Goal: Information Seeking & Learning: Learn about a topic

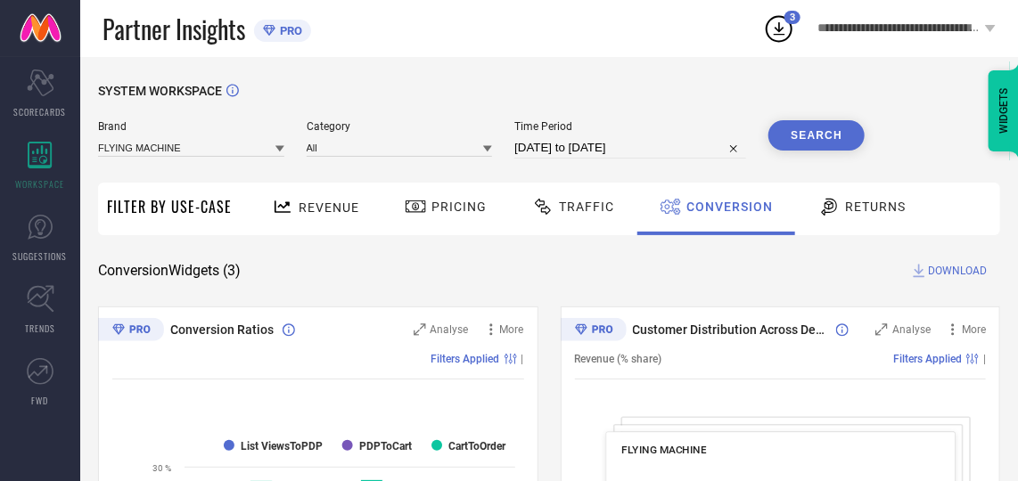
click at [824, 130] on button "Search" at bounding box center [816, 135] width 96 height 30
click at [936, 269] on span "DOWNLOAD" at bounding box center [957, 271] width 59 height 18
click at [686, 103] on div "SYSTEM WORKSPACE" at bounding box center [549, 102] width 902 height 37
click at [672, 144] on input "[DATE] to [DATE]" at bounding box center [630, 147] width 232 height 21
select select "7"
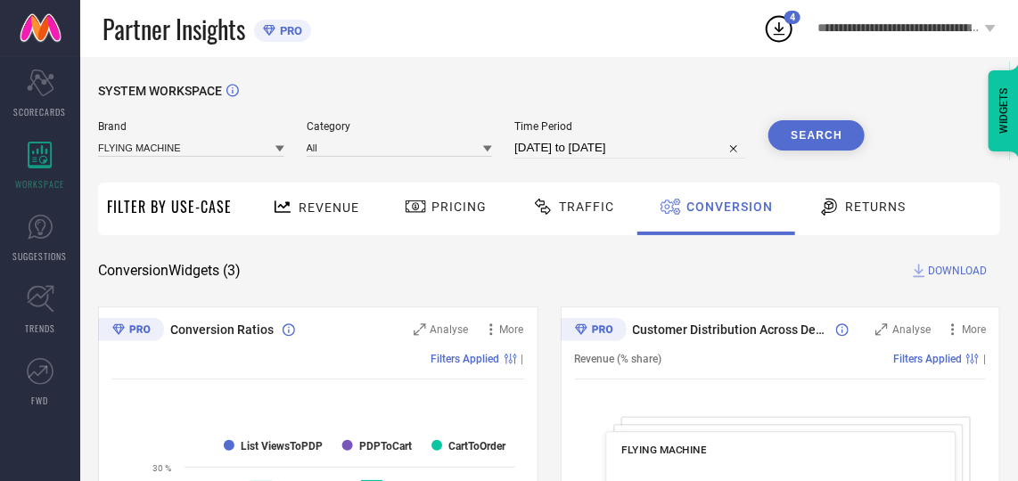
select select "2025"
select select "8"
select select "2025"
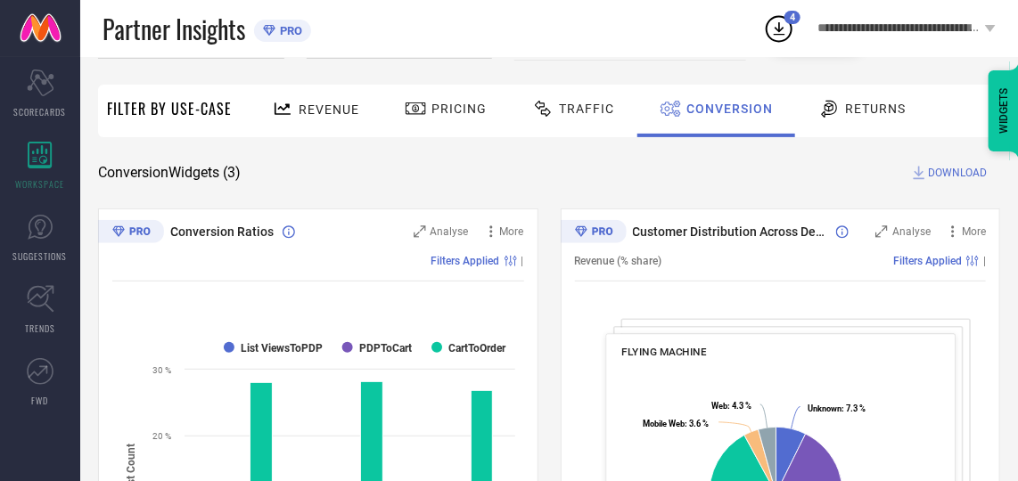
scroll to position [98, 0]
click at [571, 105] on span "Traffic" at bounding box center [586, 109] width 55 height 14
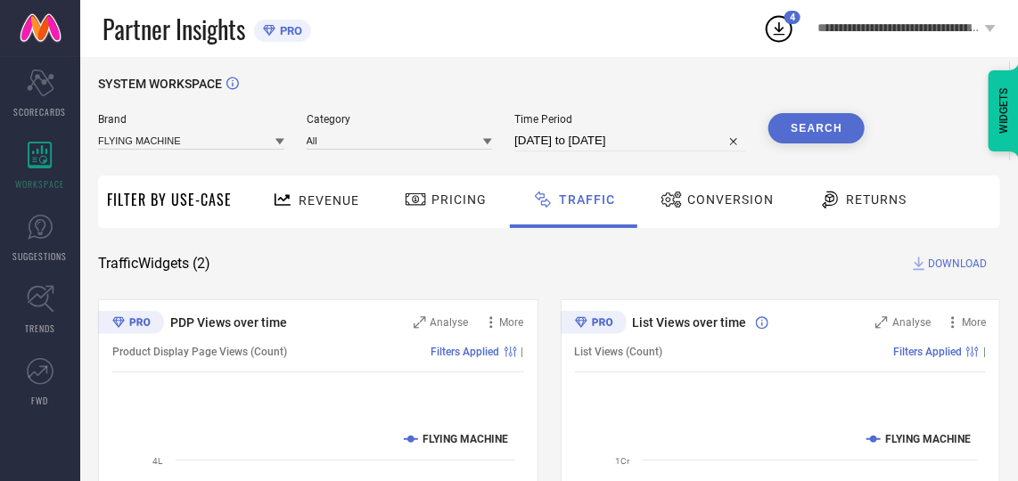
scroll to position [0, 0]
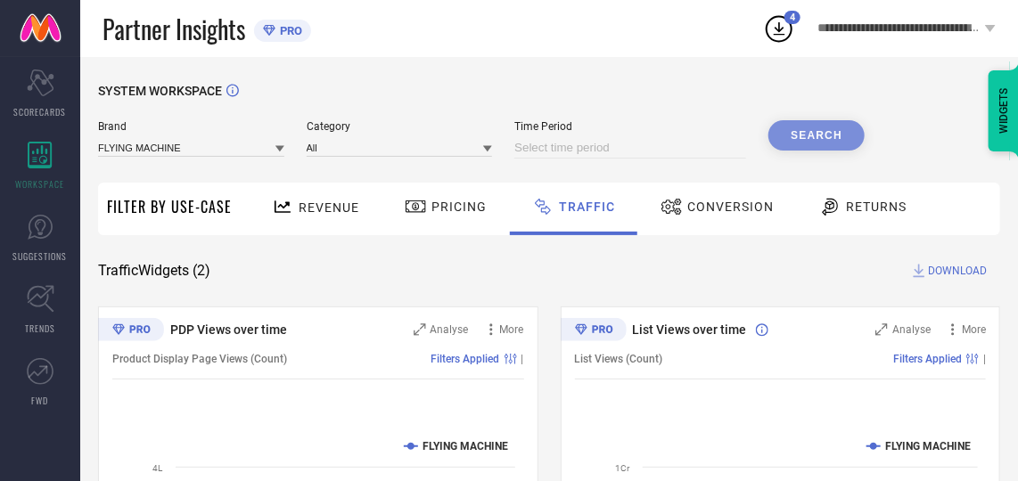
click at [670, 142] on input at bounding box center [630, 147] width 232 height 21
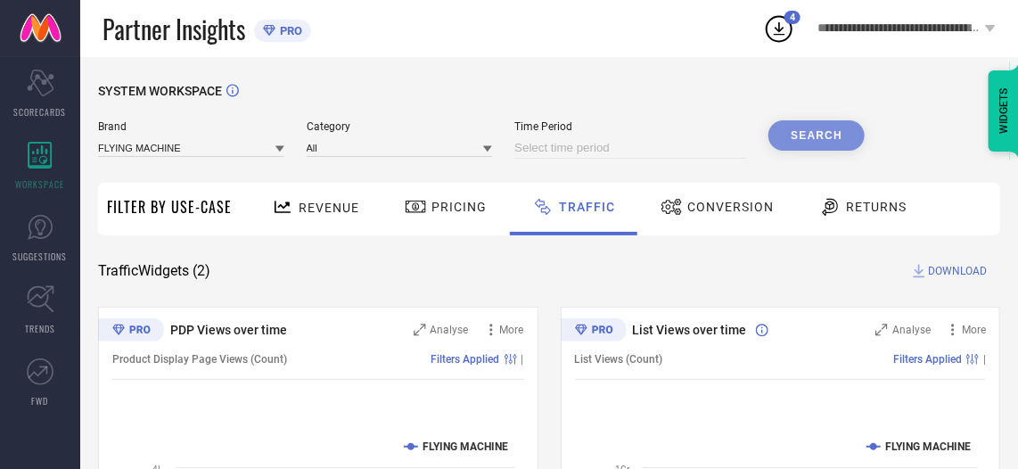
select select "8"
select select "2025"
select select "9"
select select "2025"
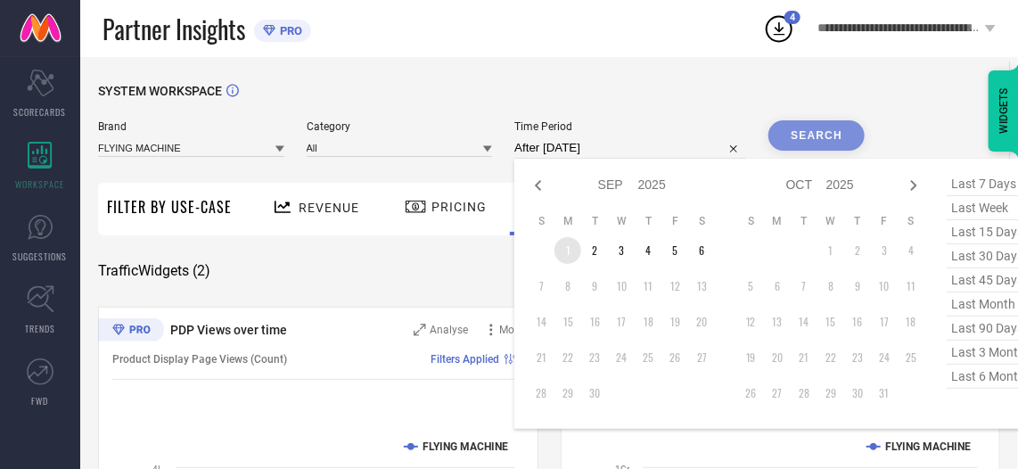
click at [570, 241] on td "1" at bounding box center [567, 250] width 27 height 27
type input "[DATE] to [DATE]"
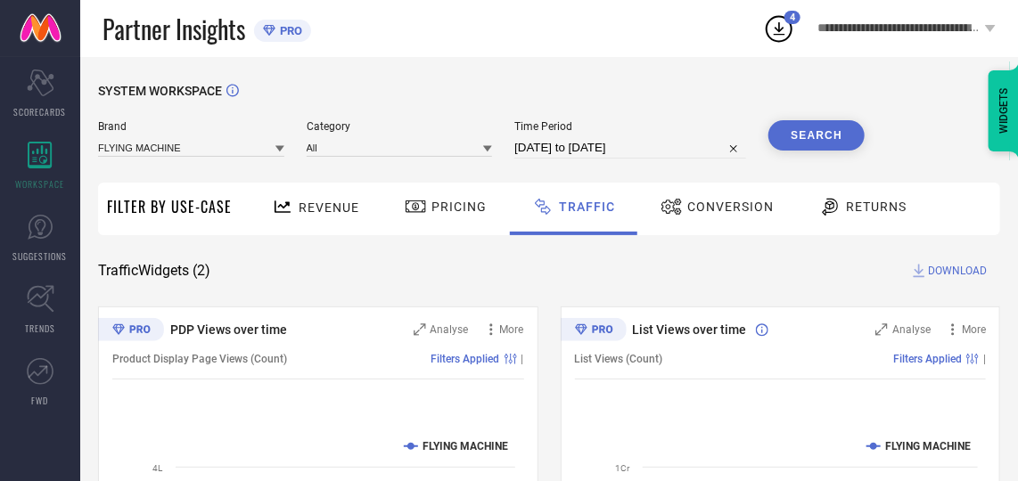
click at [818, 131] on button "Search" at bounding box center [816, 135] width 96 height 30
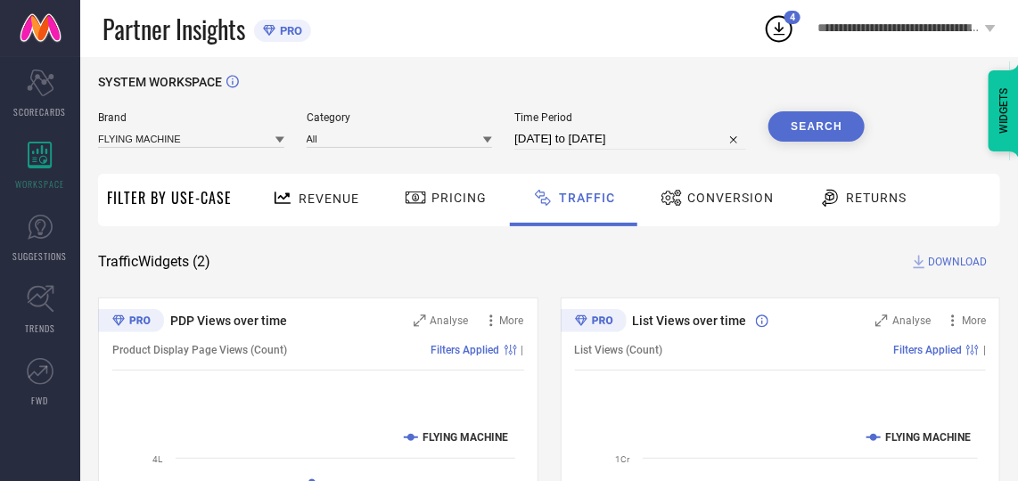
scroll to position [8, 0]
click at [375, 142] on input at bounding box center [400, 139] width 186 height 19
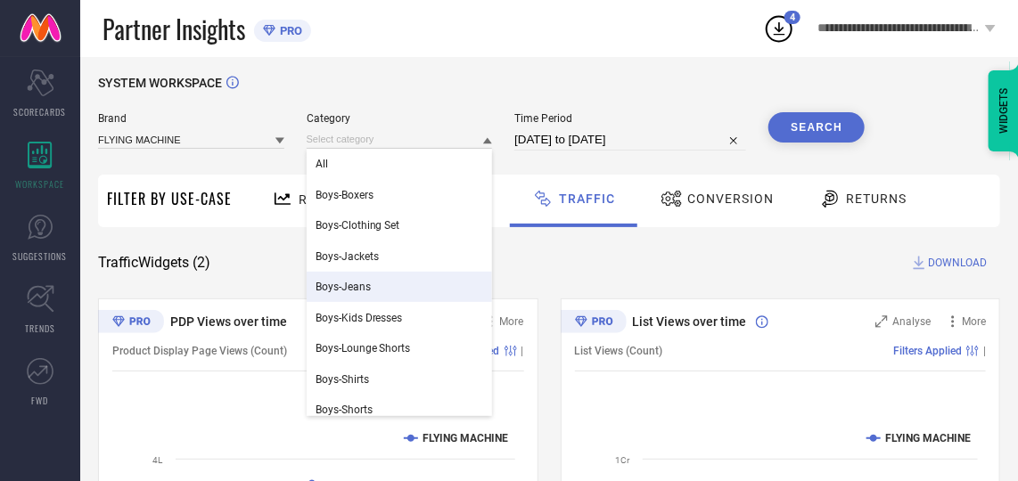
click at [388, 279] on div "Boys-Jeans" at bounding box center [400, 287] width 186 height 30
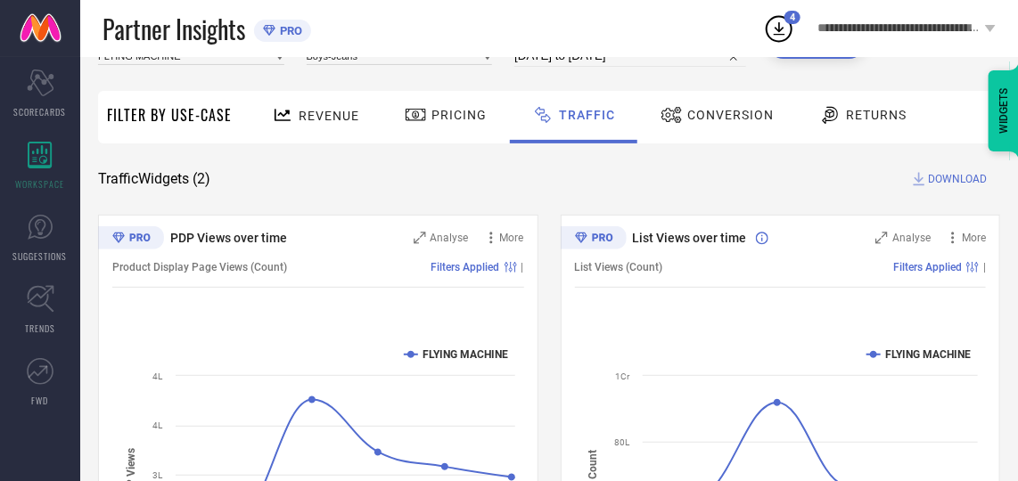
scroll to position [0, 0]
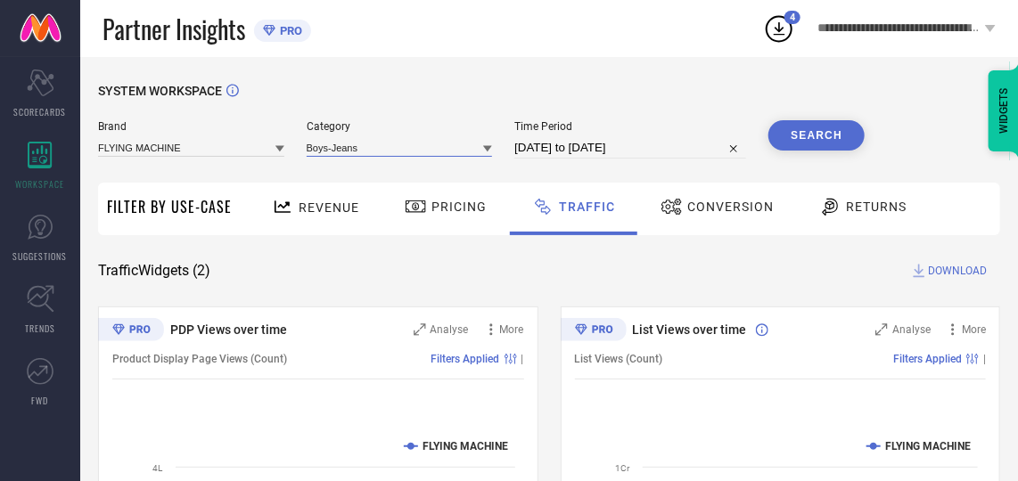
click at [437, 147] on input at bounding box center [400, 147] width 186 height 19
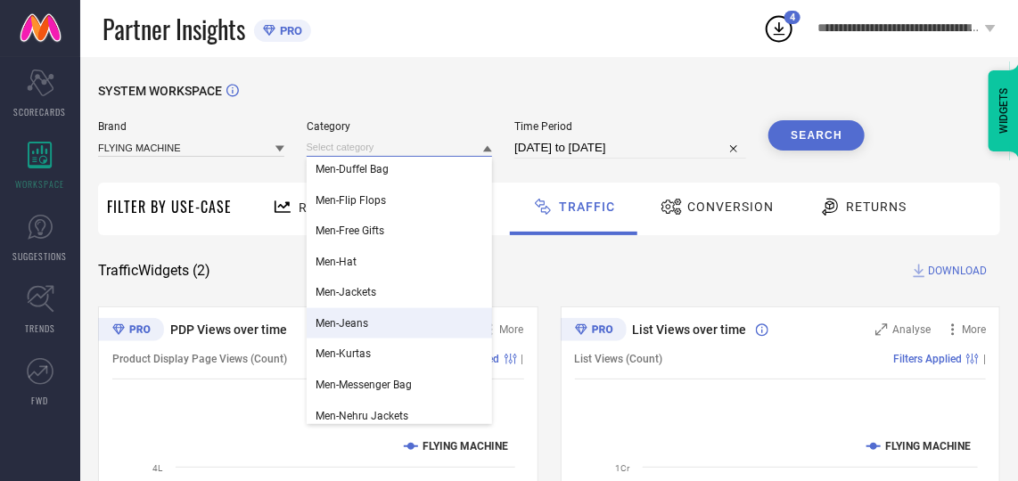
scroll to position [801, 0]
click at [377, 320] on div "Men-Jeans" at bounding box center [400, 325] width 186 height 30
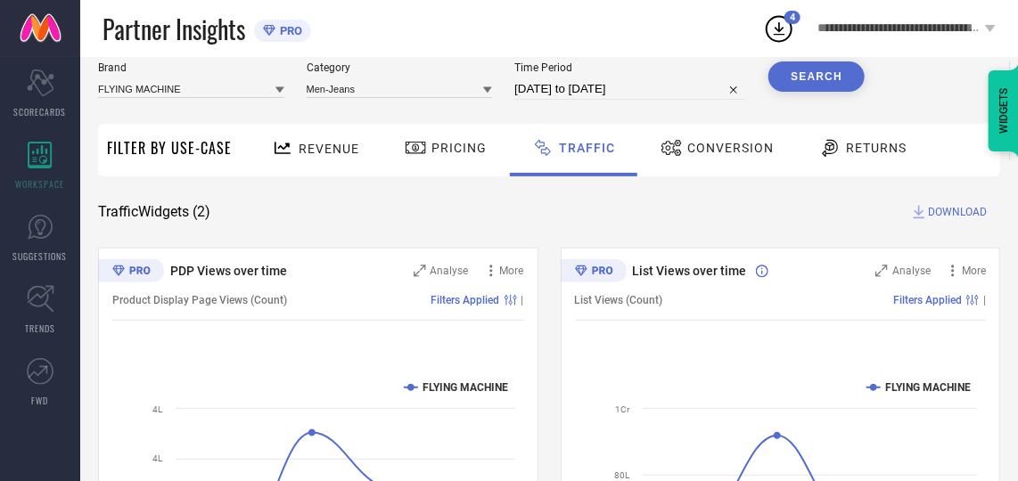
scroll to position [46, 0]
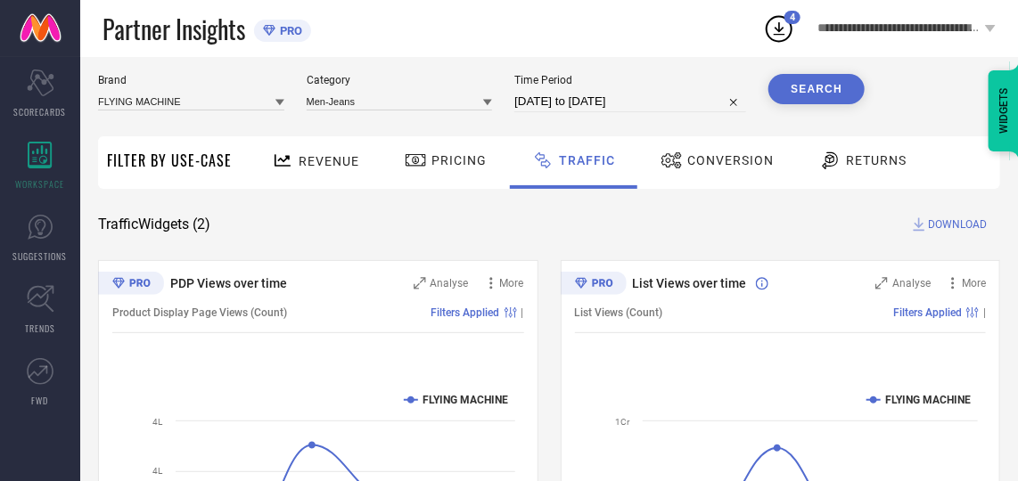
click at [834, 84] on button "Search" at bounding box center [816, 89] width 96 height 30
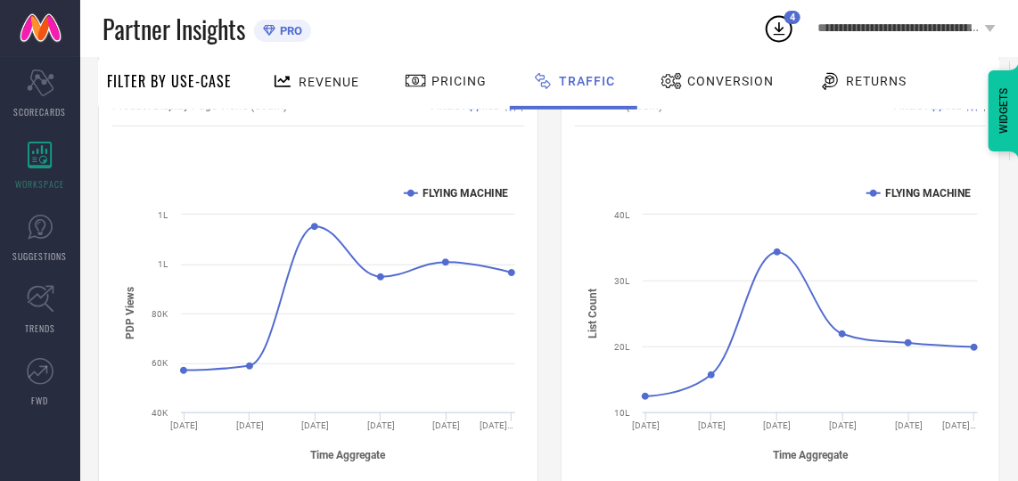
scroll to position [0, 0]
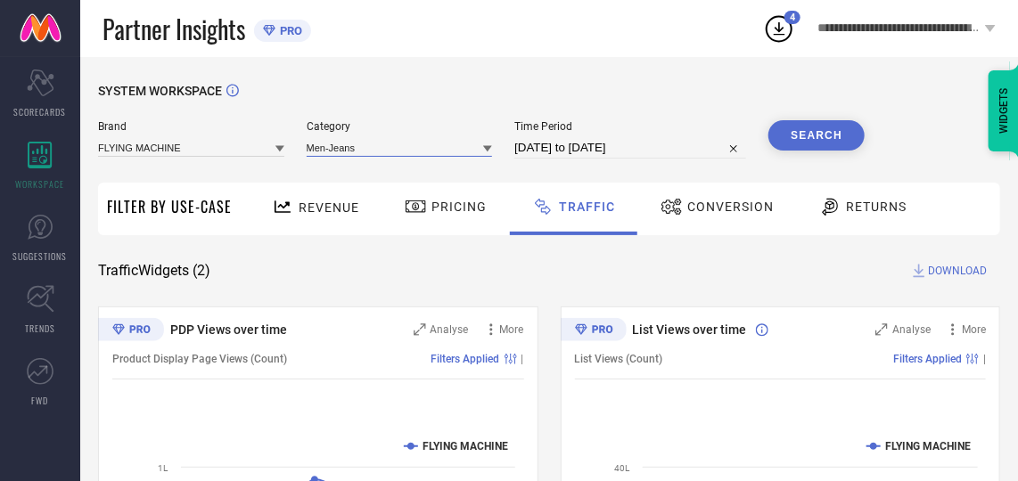
click at [464, 147] on input at bounding box center [400, 147] width 186 height 19
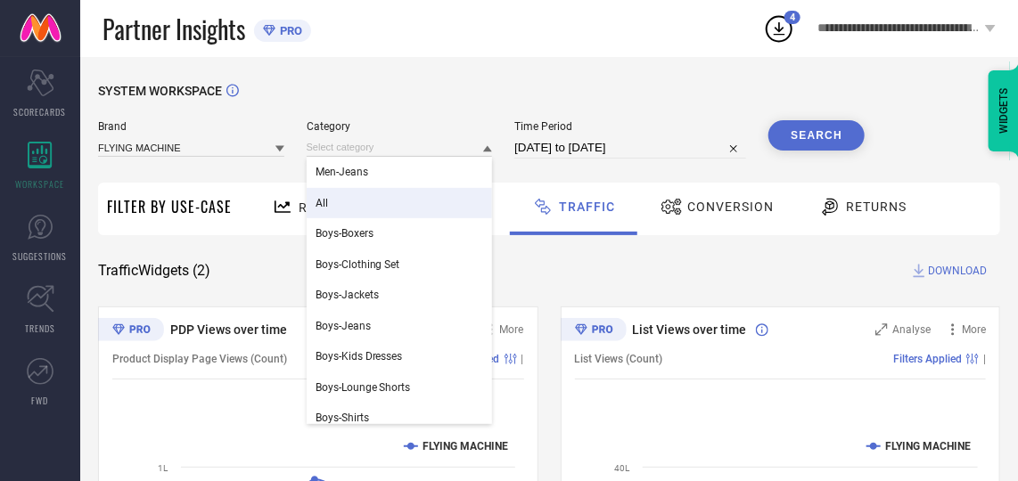
click at [365, 194] on div "All" at bounding box center [400, 203] width 186 height 30
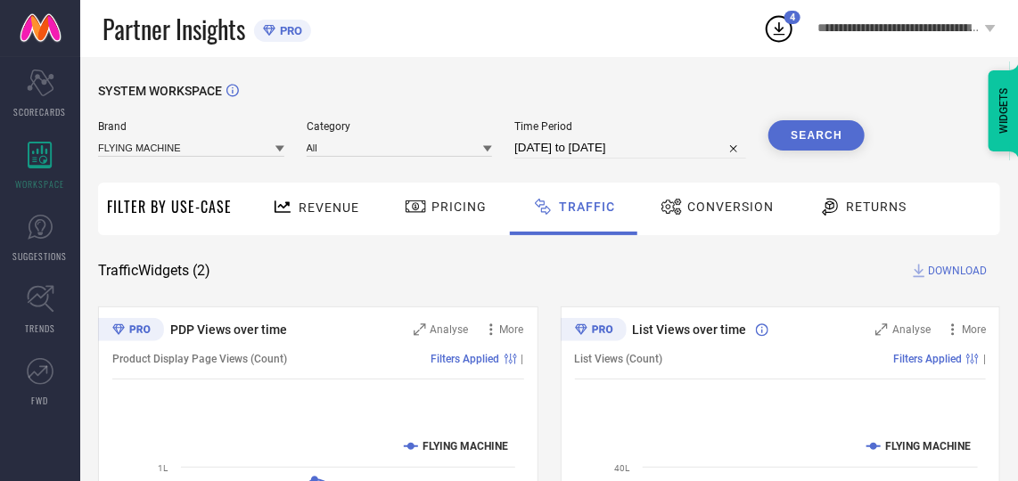
click at [839, 123] on button "Search" at bounding box center [816, 135] width 96 height 30
click at [48, 83] on icon "Scorecard" at bounding box center [41, 83] width 28 height 27
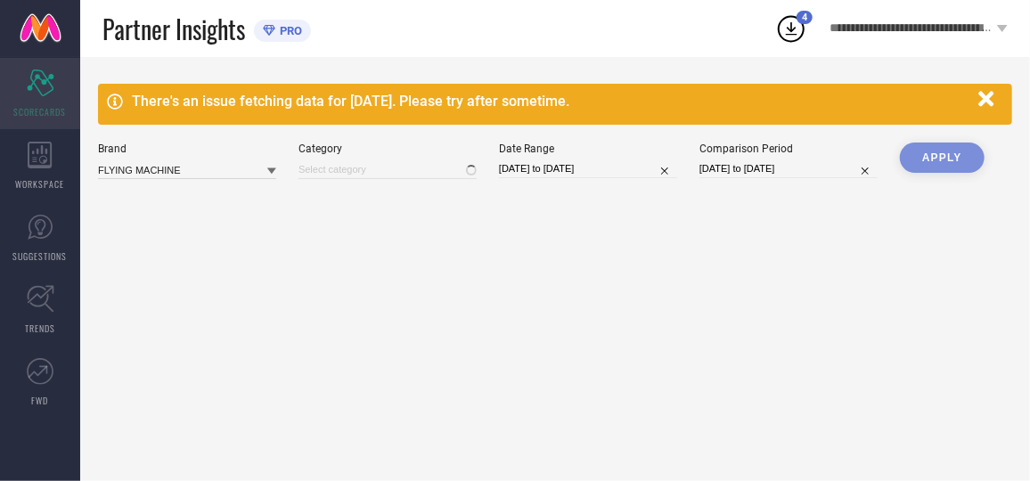
type input "All"
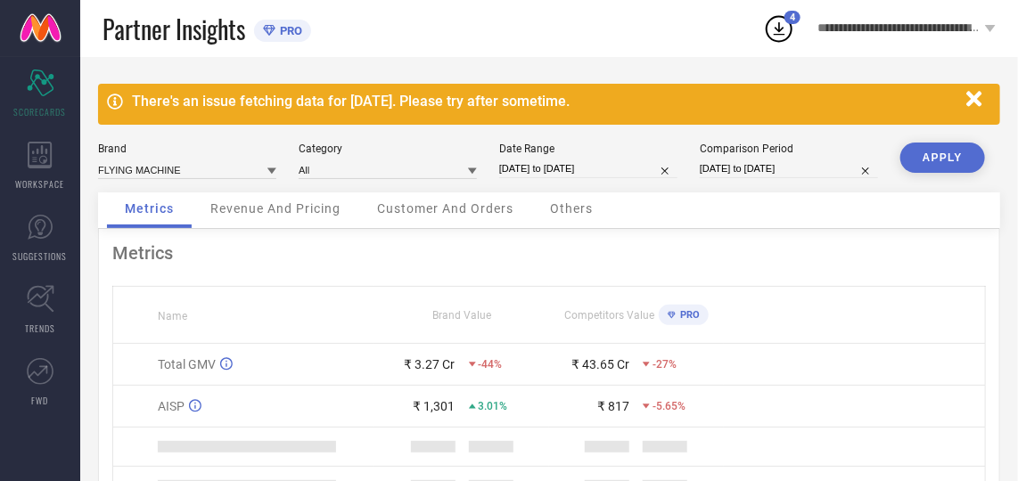
click at [977, 97] on icon "button" at bounding box center [973, 98] width 15 height 15
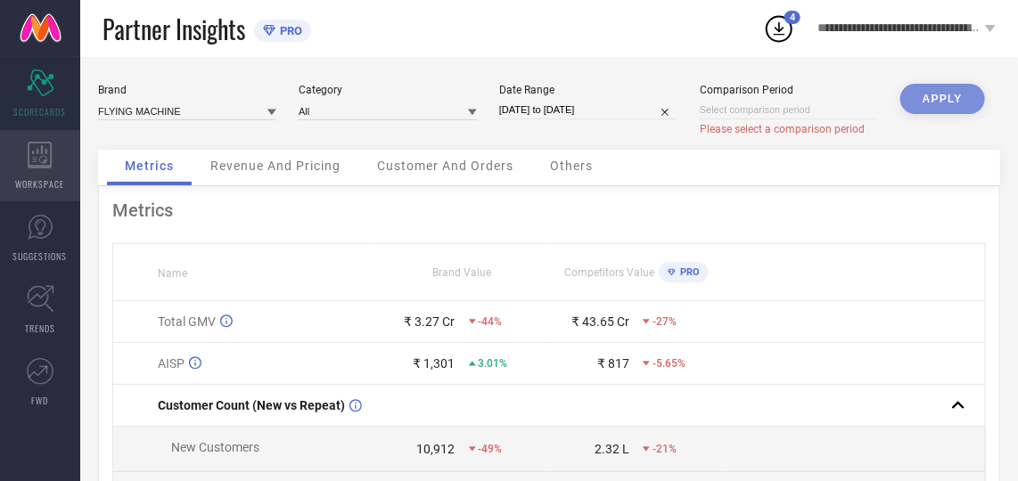
click at [45, 156] on icon at bounding box center [40, 155] width 25 height 27
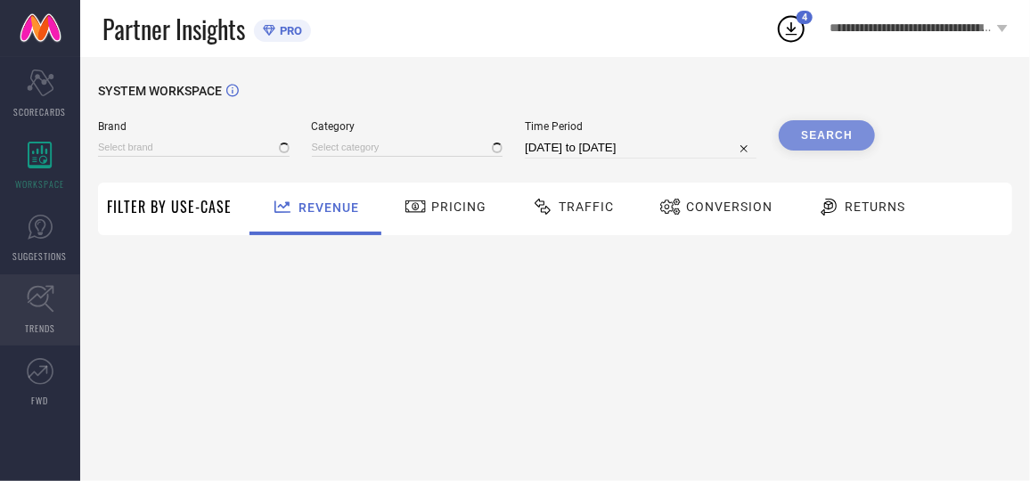
type input "AEROPOSTALE"
type input "All"
click at [36, 307] on icon at bounding box center [40, 299] width 27 height 27
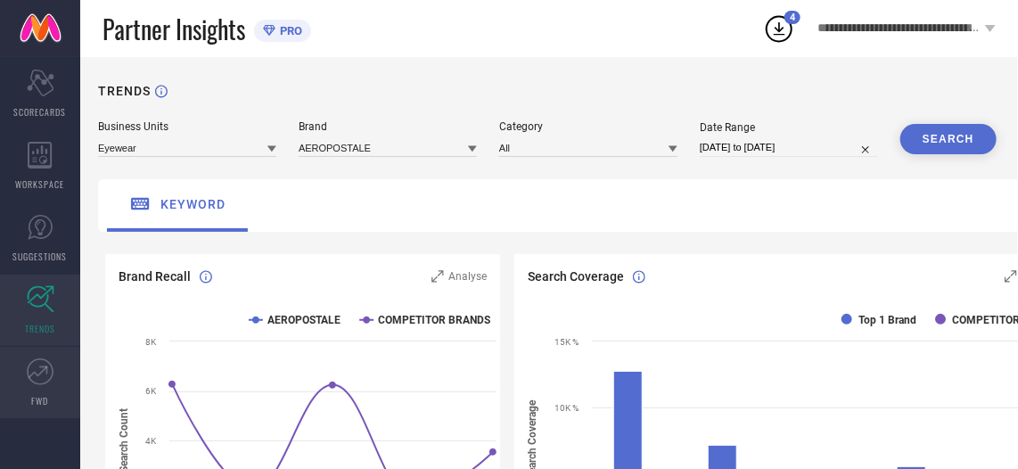
click at [39, 386] on link "FWD" at bounding box center [40, 382] width 80 height 71
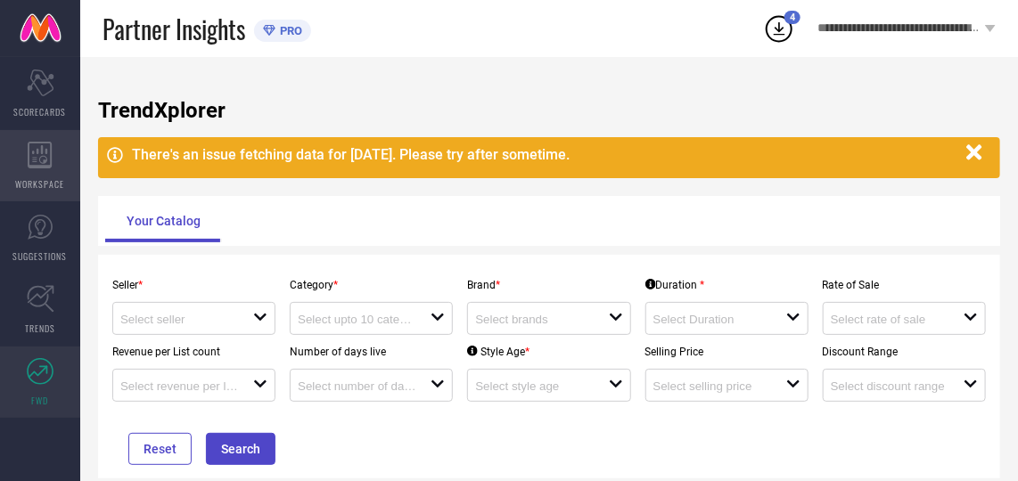
click at [45, 177] on span "WORKSPACE" at bounding box center [40, 183] width 49 height 13
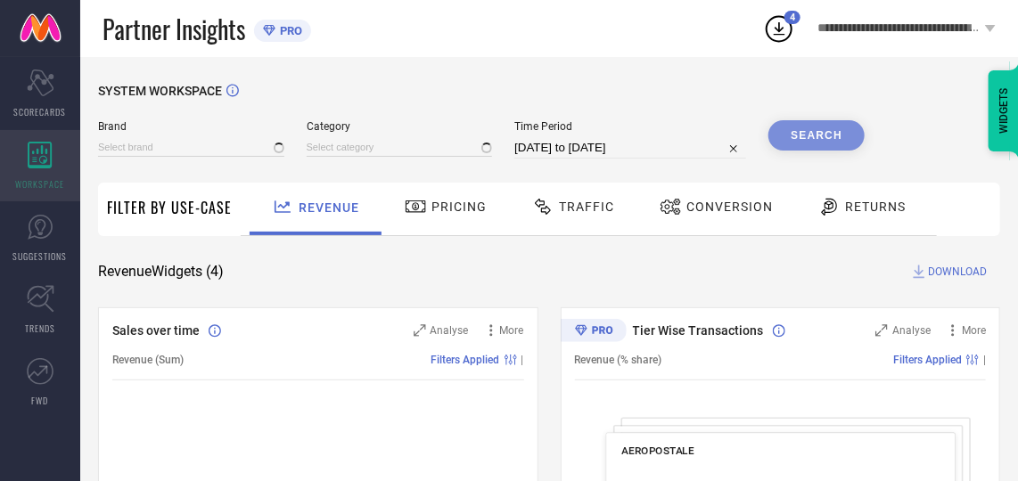
type input "AEROPOSTALE"
type input "All"
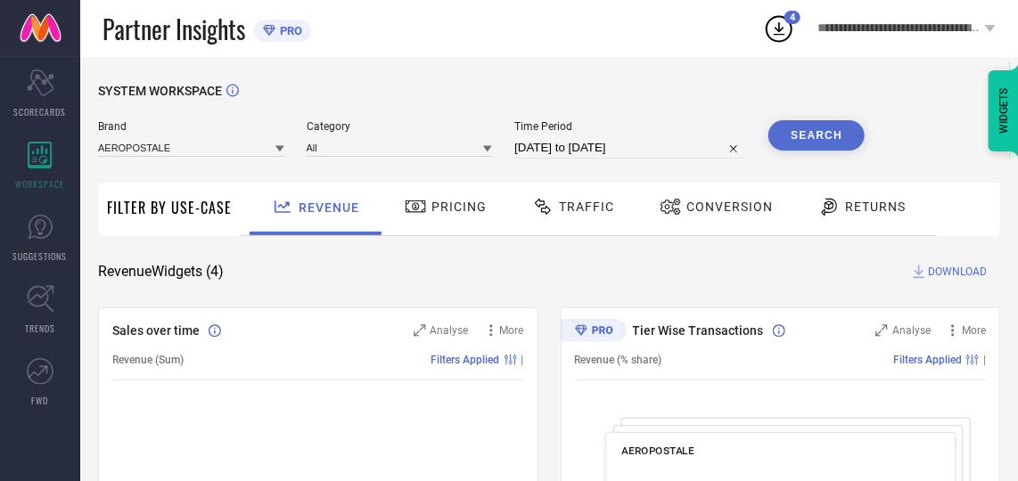
click at [605, 223] on div "Traffic" at bounding box center [573, 209] width 127 height 53
